Goal: Find specific page/section: Find specific page/section

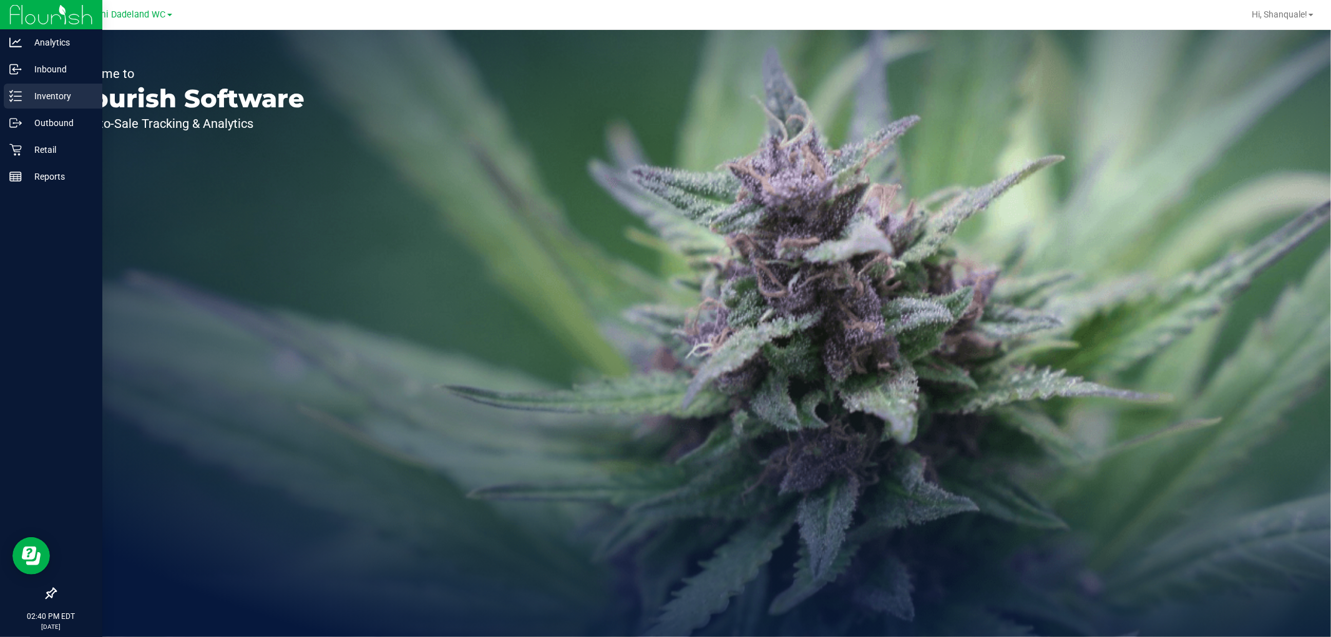
click at [11, 100] on icon at bounding box center [15, 96] width 12 height 12
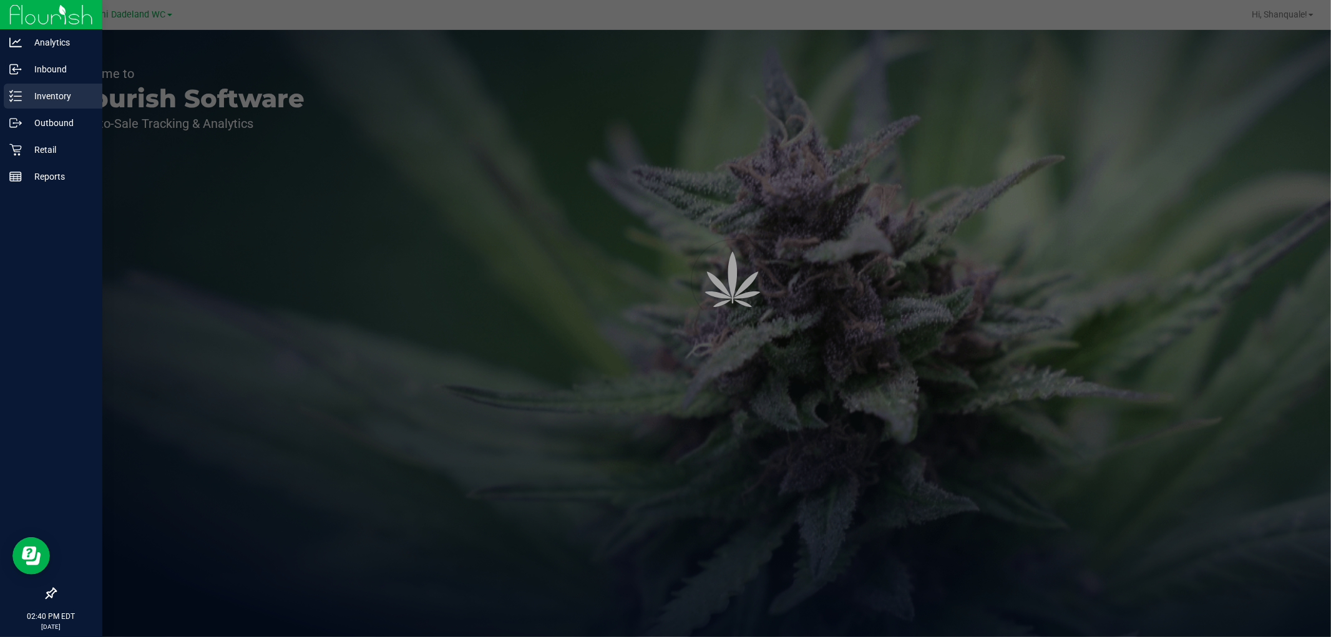
click at [32, 98] on p "Inventory" at bounding box center [59, 96] width 75 height 15
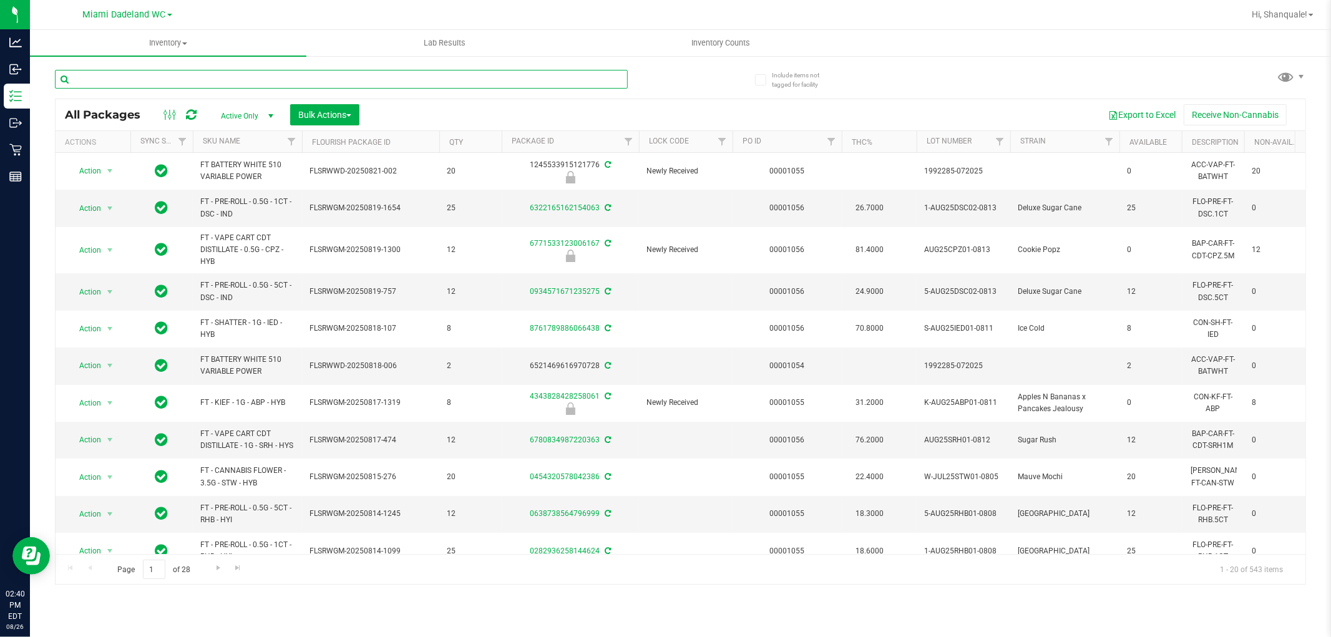
click at [129, 77] on input "text" at bounding box center [341, 79] width 573 height 19
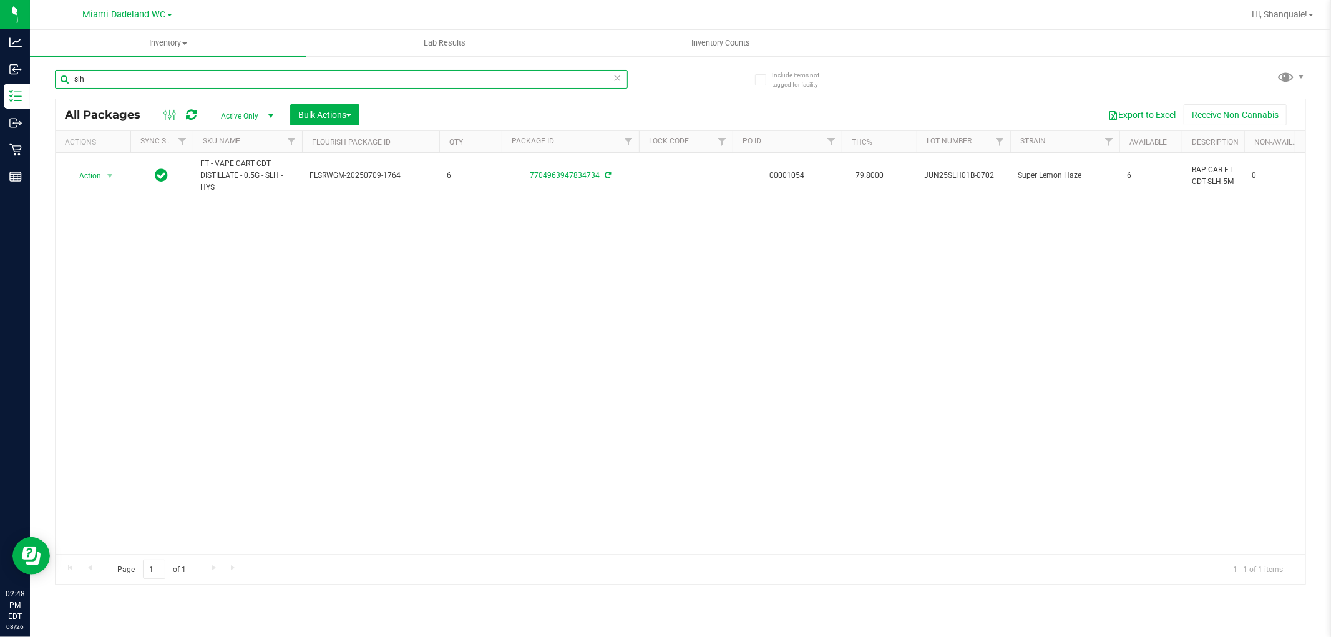
click at [111, 78] on input "slh" at bounding box center [341, 79] width 573 height 19
type input "jgn"
